Goal: Information Seeking & Learning: Learn about a topic

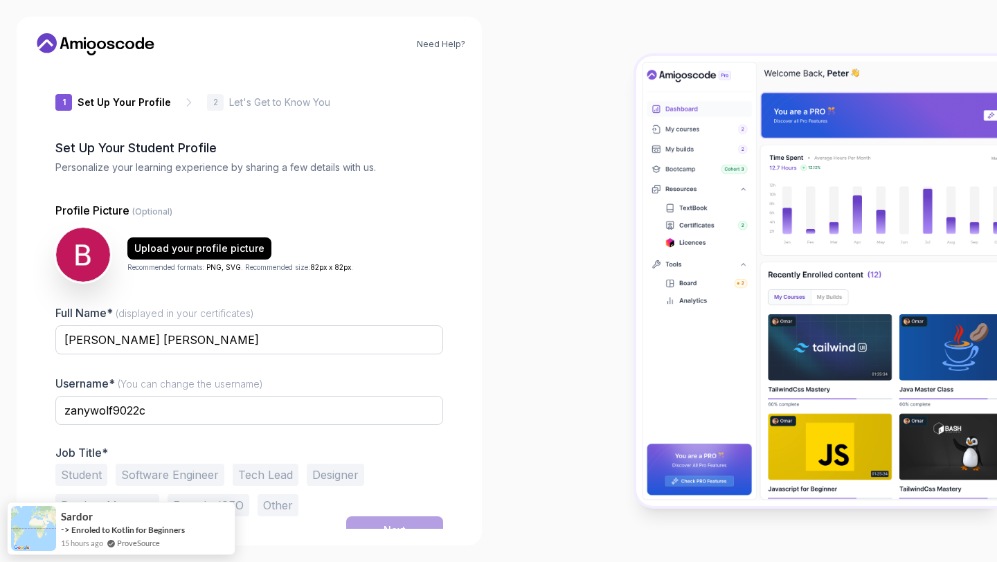
scroll to position [15, 0]
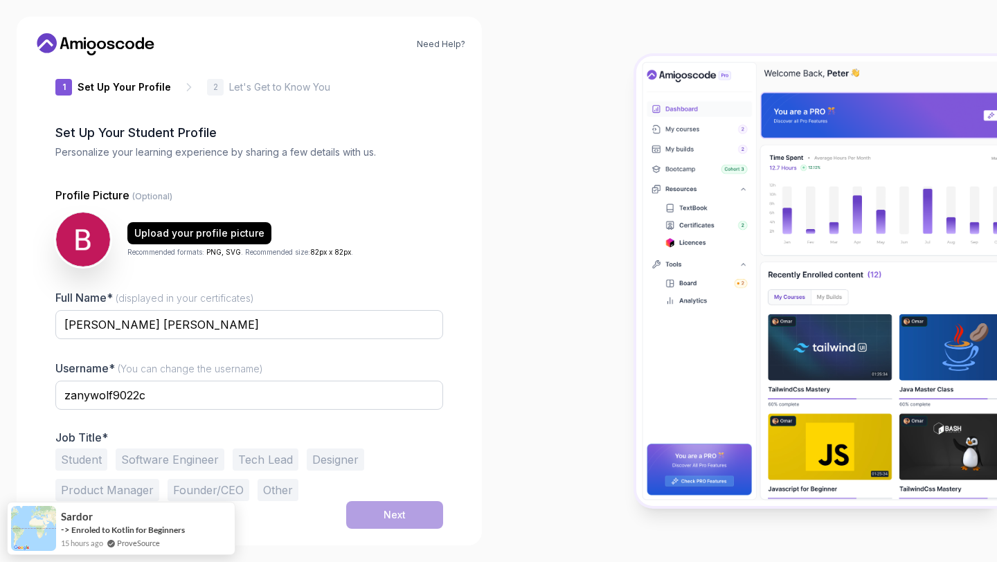
click at [85, 465] on button "Student" at bounding box center [81, 460] width 52 height 22
click at [380, 510] on button "Next" at bounding box center [394, 515] width 97 height 28
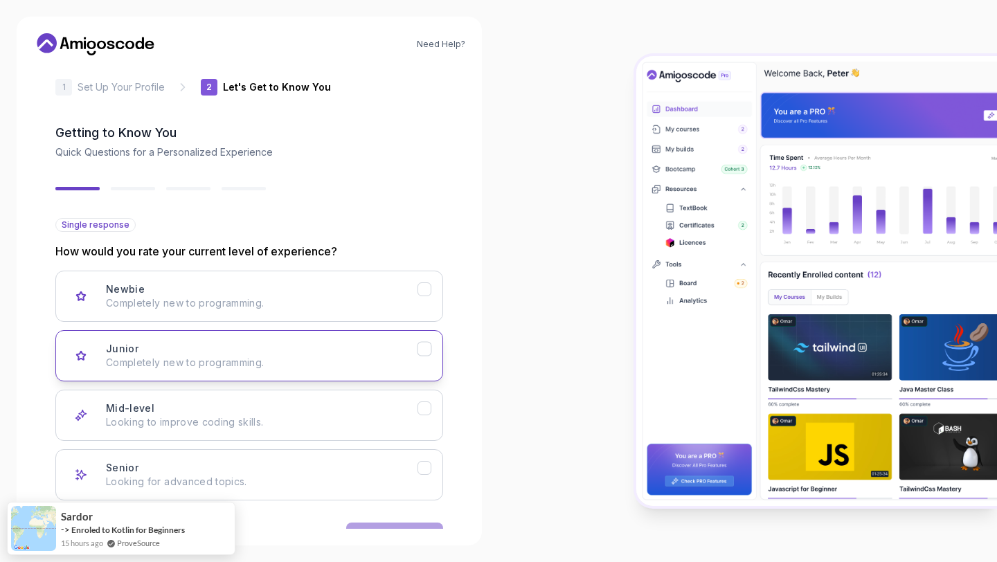
click at [376, 353] on div "Junior Completely new to programming." at bounding box center [262, 356] width 312 height 28
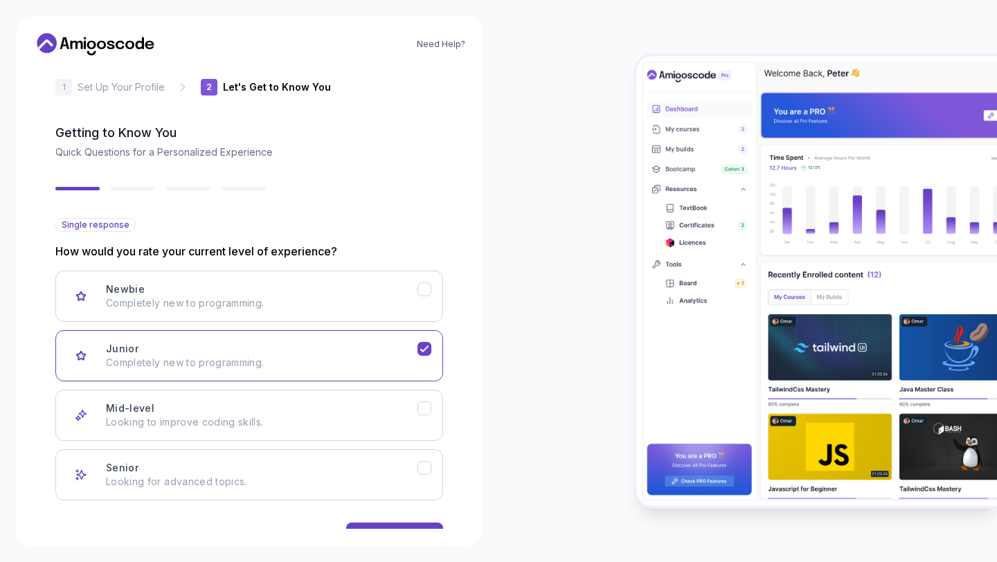
scroll to position [59, 0]
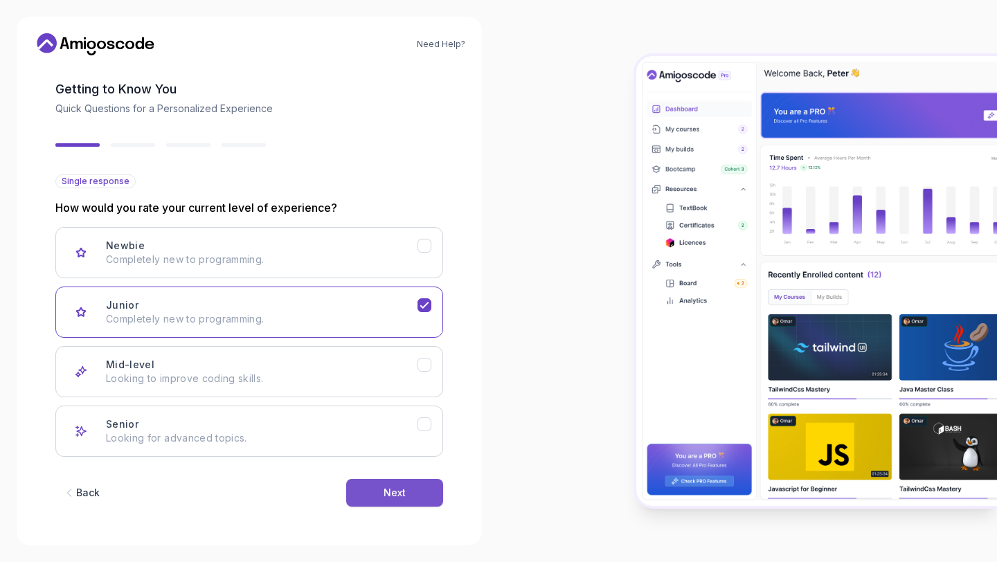
click at [386, 494] on div "Next" at bounding box center [395, 493] width 22 height 14
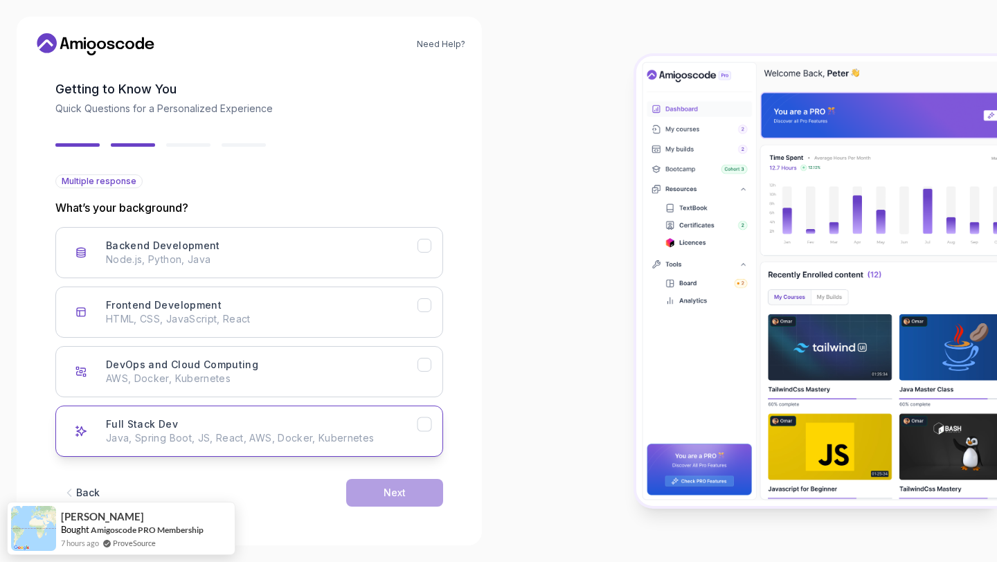
click at [393, 429] on div "Full Stack Dev Java, Spring Boot, JS, React, AWS, Docker, Kubernetes" at bounding box center [262, 431] width 312 height 28
click at [409, 497] on button "Next" at bounding box center [394, 493] width 97 height 28
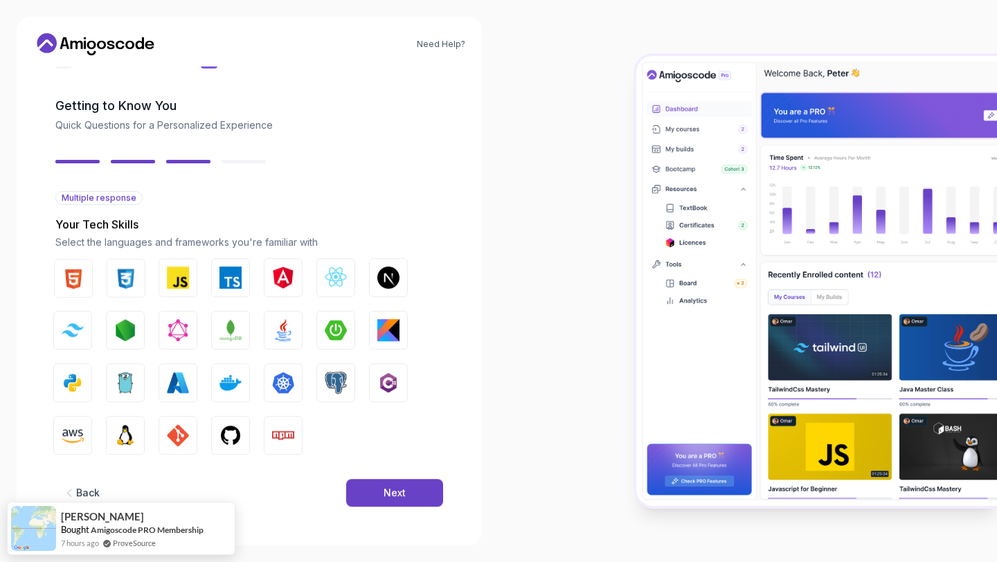
scroll to position [42, 0]
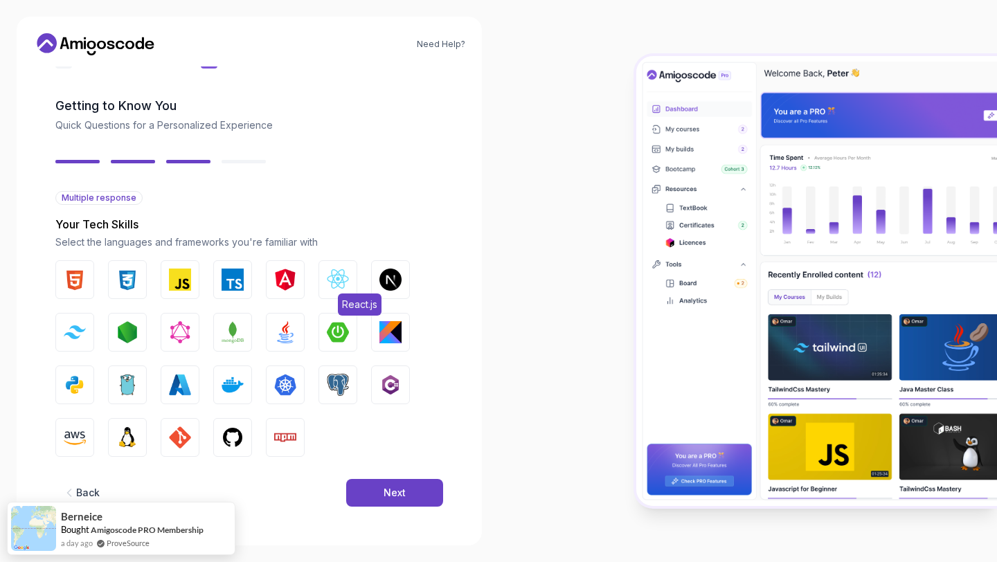
click at [334, 274] on img "button" at bounding box center [338, 280] width 22 height 22
click at [390, 487] on div "Next" at bounding box center [395, 493] width 22 height 14
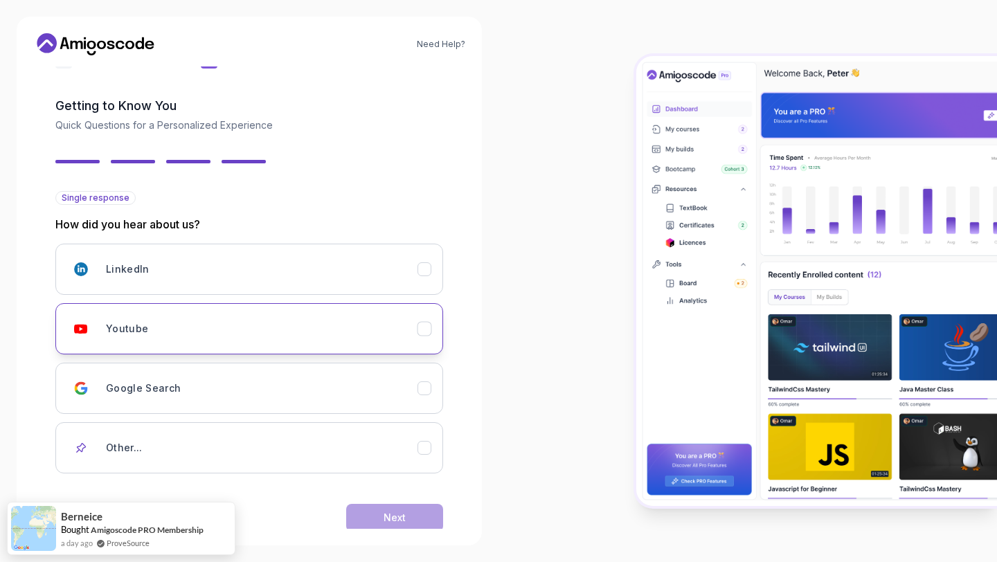
click at [413, 327] on div "Youtube" at bounding box center [262, 329] width 312 height 28
click at [426, 514] on button "Next" at bounding box center [394, 518] width 97 height 28
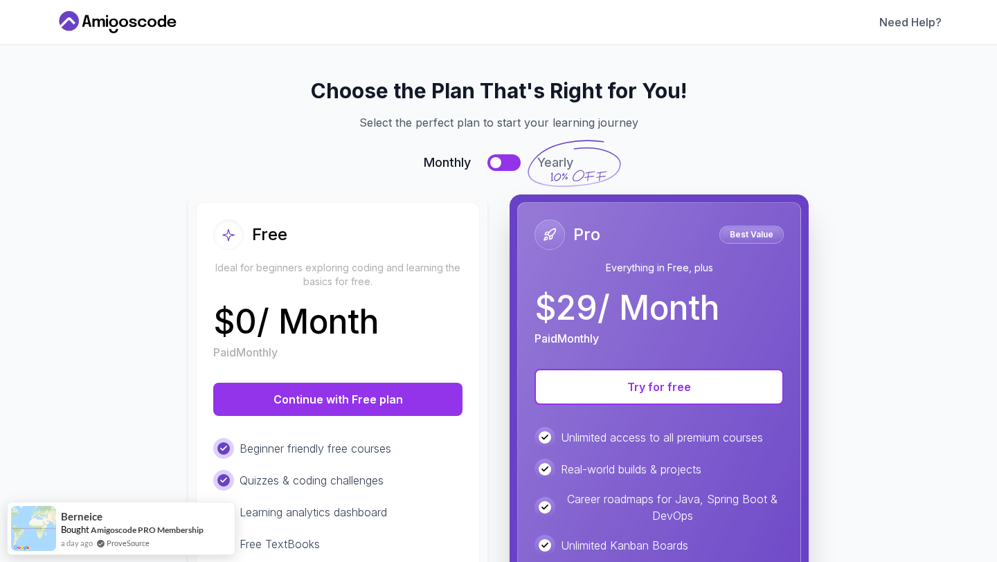
scroll to position [0, 0]
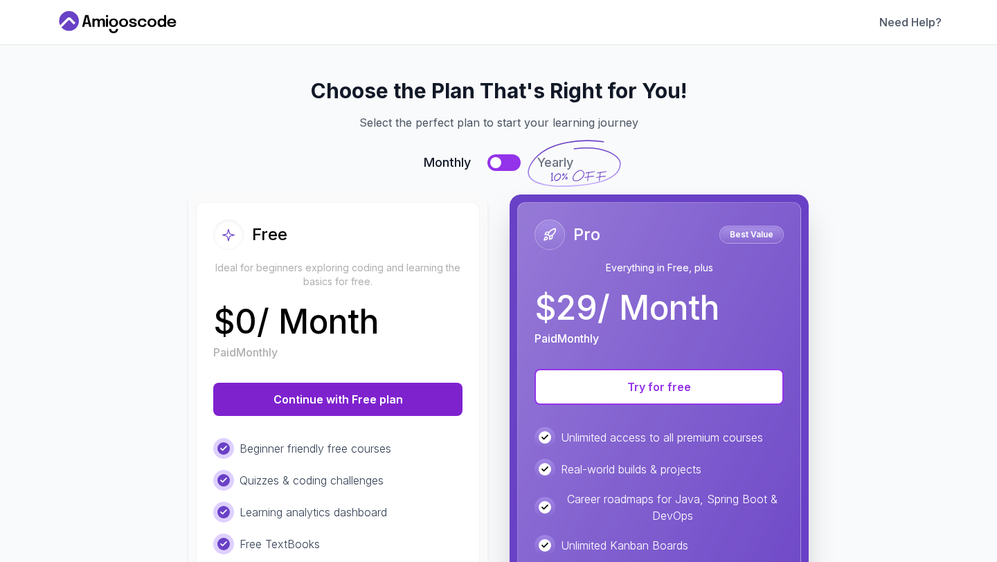
click at [414, 405] on button "Continue with Free plan" at bounding box center [337, 399] width 249 height 33
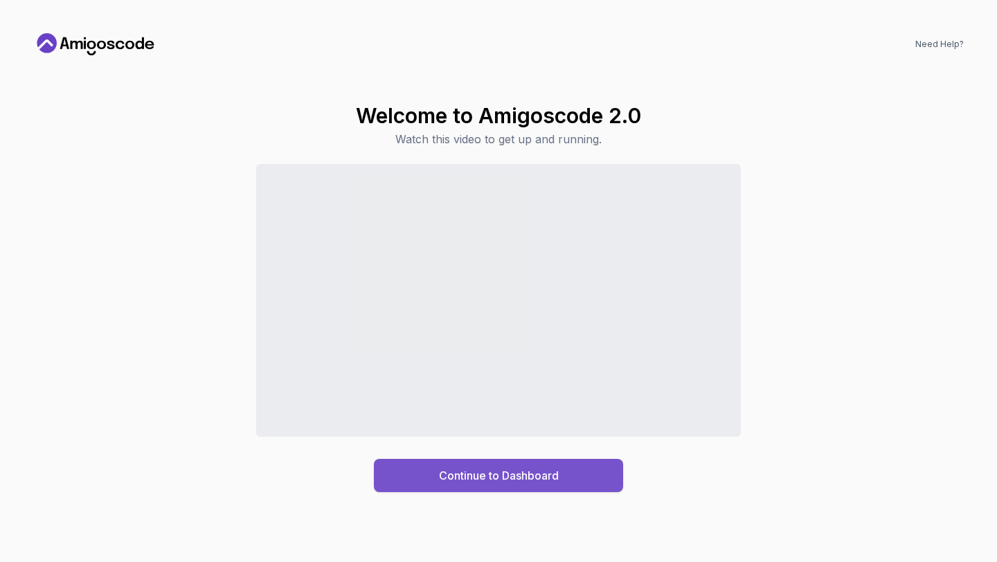
click at [457, 478] on div "Continue to Dashboard" at bounding box center [499, 475] width 120 height 17
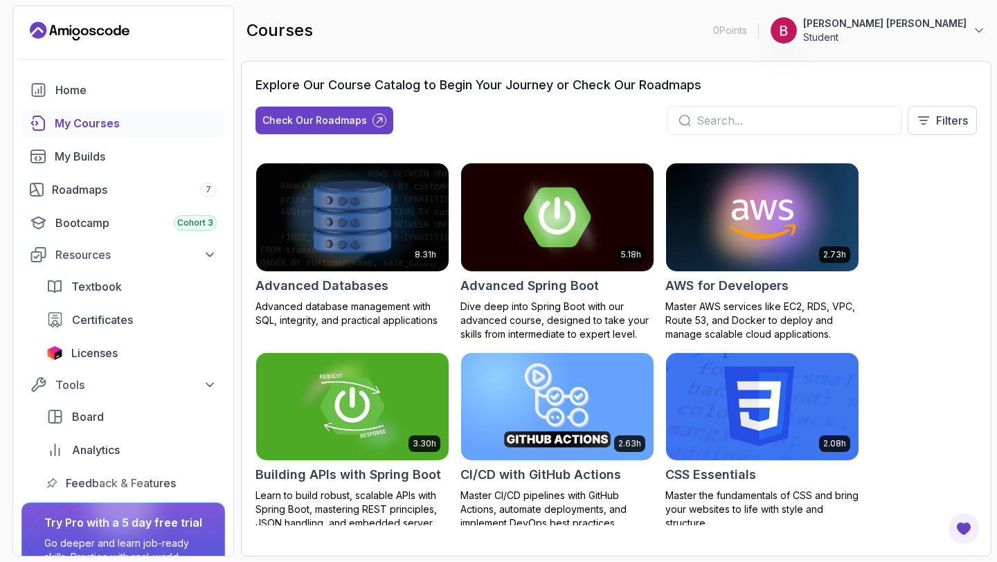
click at [556, 229] on img at bounding box center [557, 217] width 202 height 113
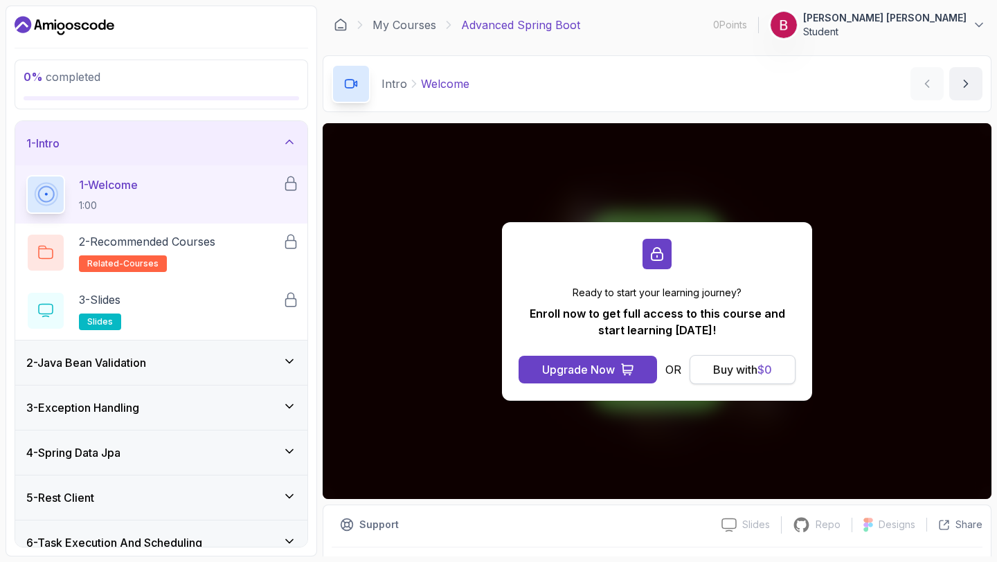
click at [734, 375] on div "Buy with $ 0" at bounding box center [742, 369] width 59 height 17
click at [735, 368] on div "Buy with $ 0" at bounding box center [742, 369] width 59 height 17
click at [723, 369] on div "Buy with $ 0" at bounding box center [742, 369] width 59 height 17
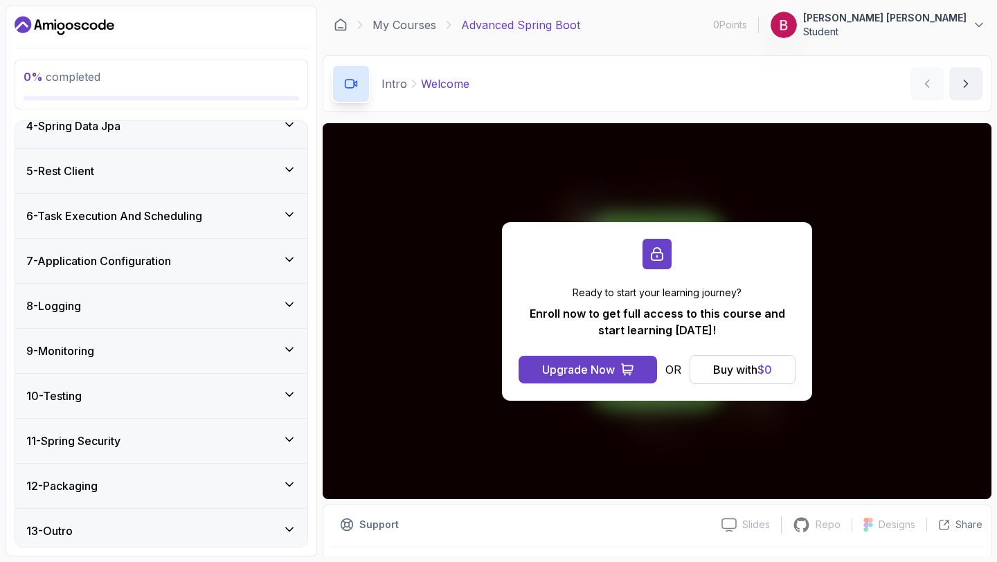
scroll to position [332, 0]
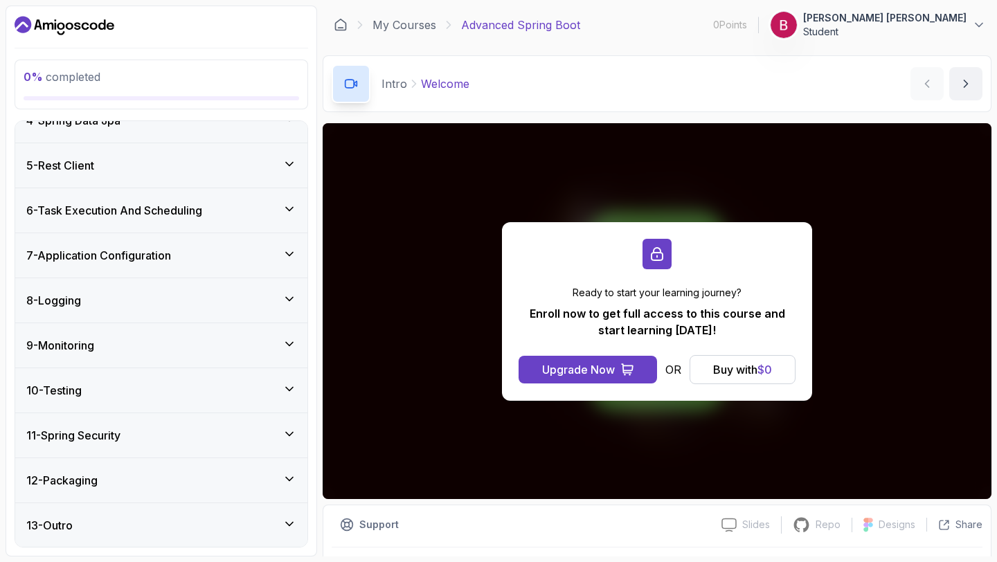
click at [287, 385] on icon at bounding box center [289, 389] width 14 height 14
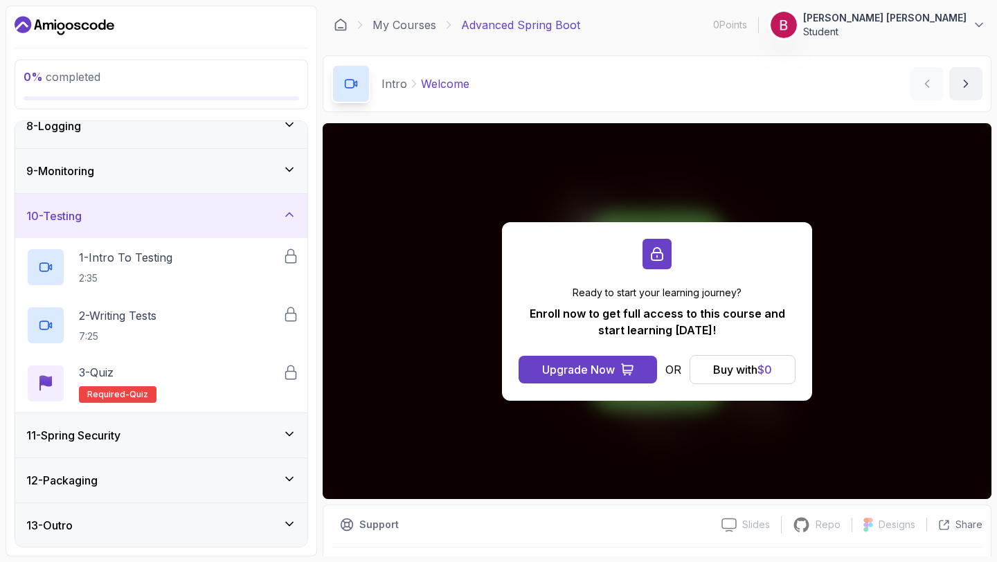
click at [292, 440] on icon at bounding box center [289, 434] width 14 height 14
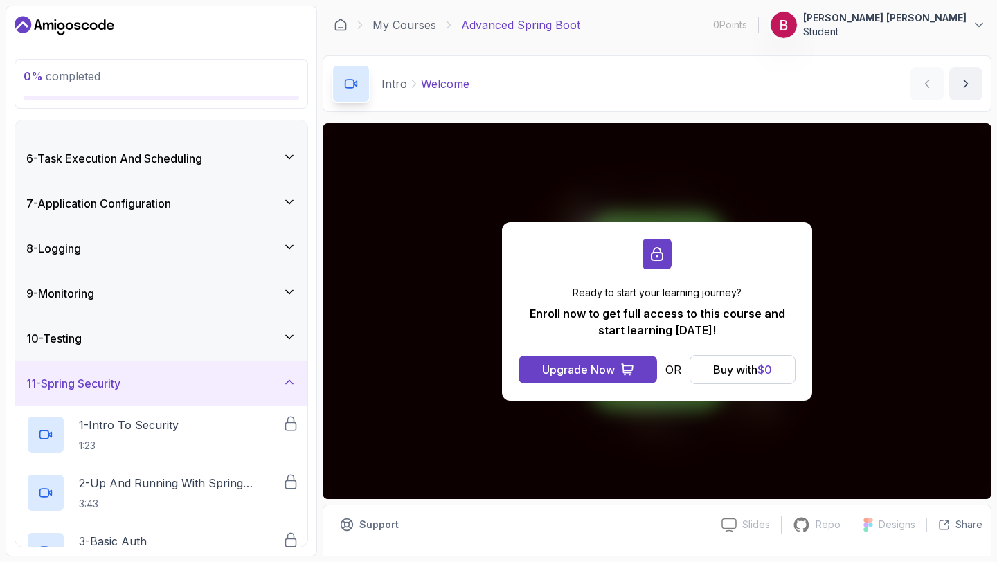
scroll to position [0, 0]
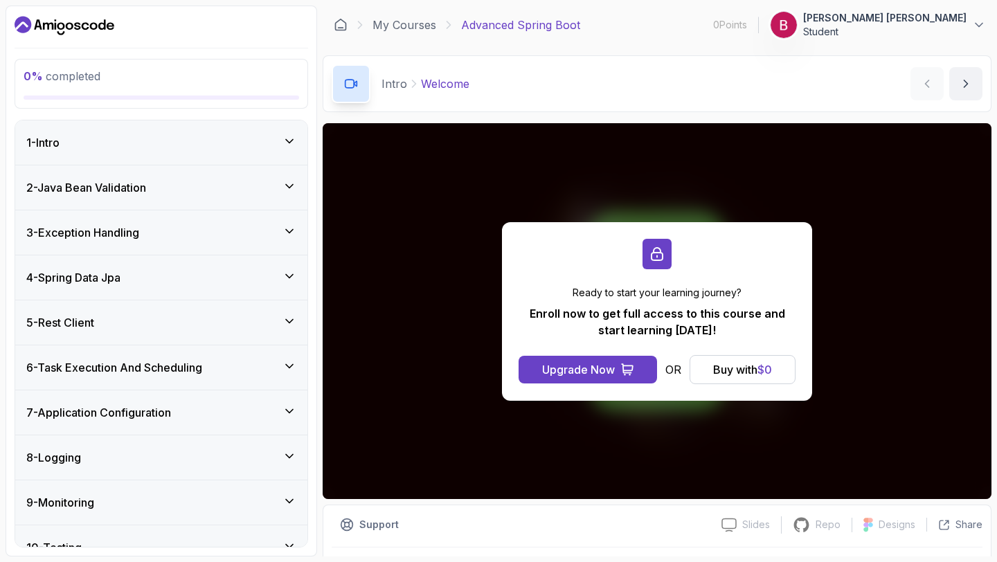
click at [255, 180] on div "2 - Java Bean Validation" at bounding box center [161, 187] width 270 height 17
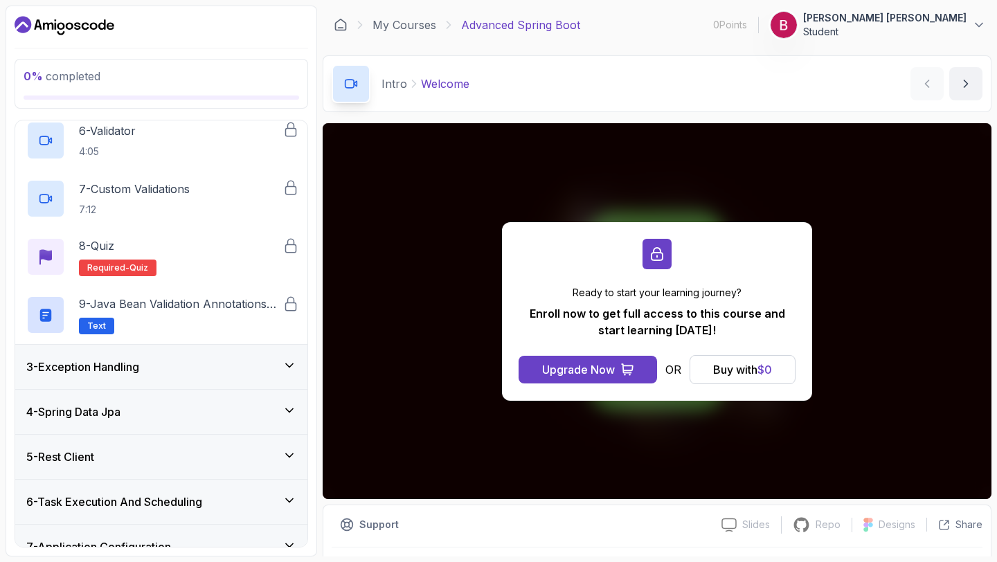
click at [236, 380] on div "3 - Exception Handling" at bounding box center [161, 367] width 292 height 44
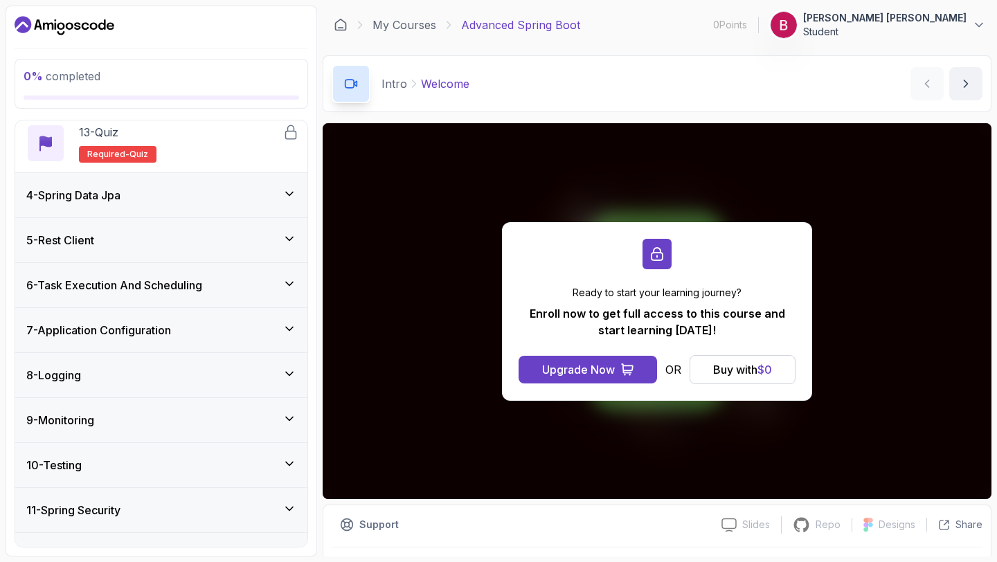
scroll to position [849, 0]
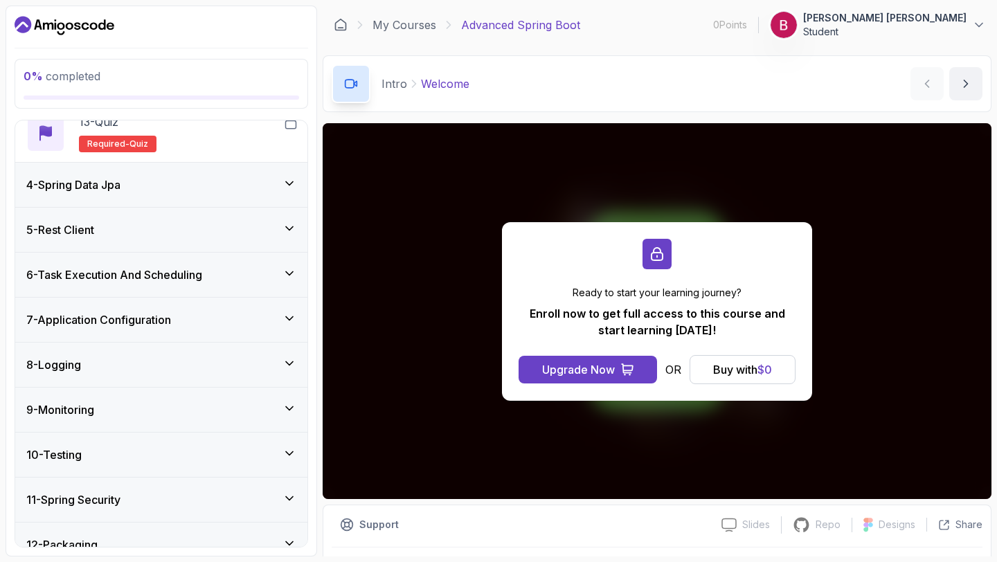
click at [260, 197] on div "4 - Spring Data Jpa" at bounding box center [161, 185] width 292 height 44
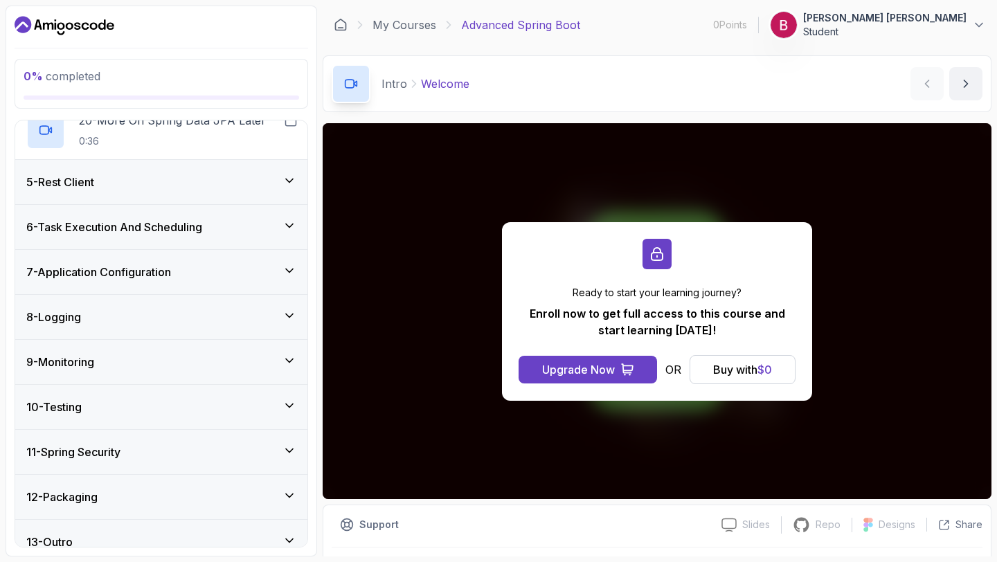
scroll to position [1321, 0]
